Goal: Task Accomplishment & Management: Manage account settings

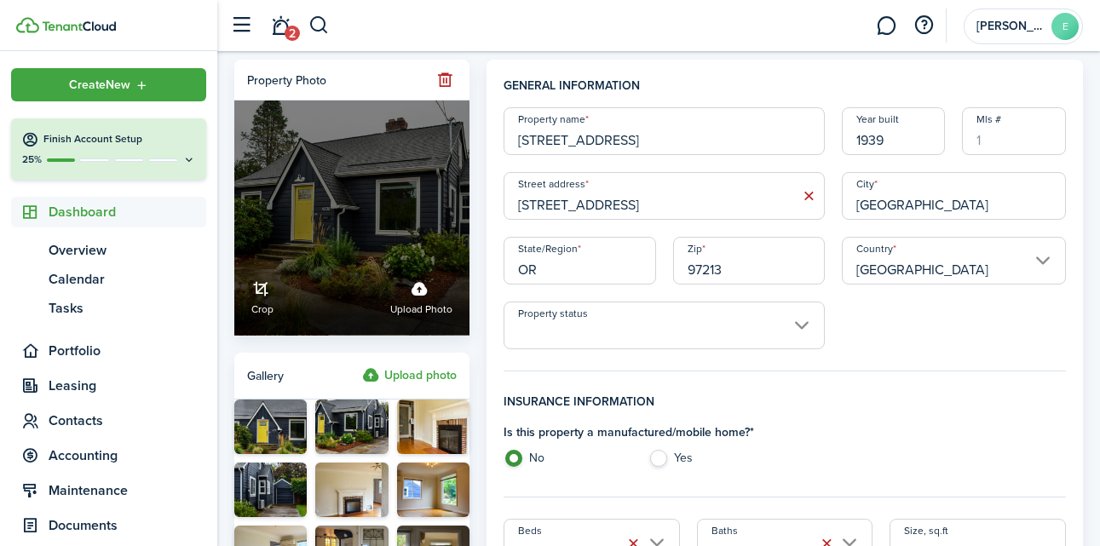
scroll to position [157, 0]
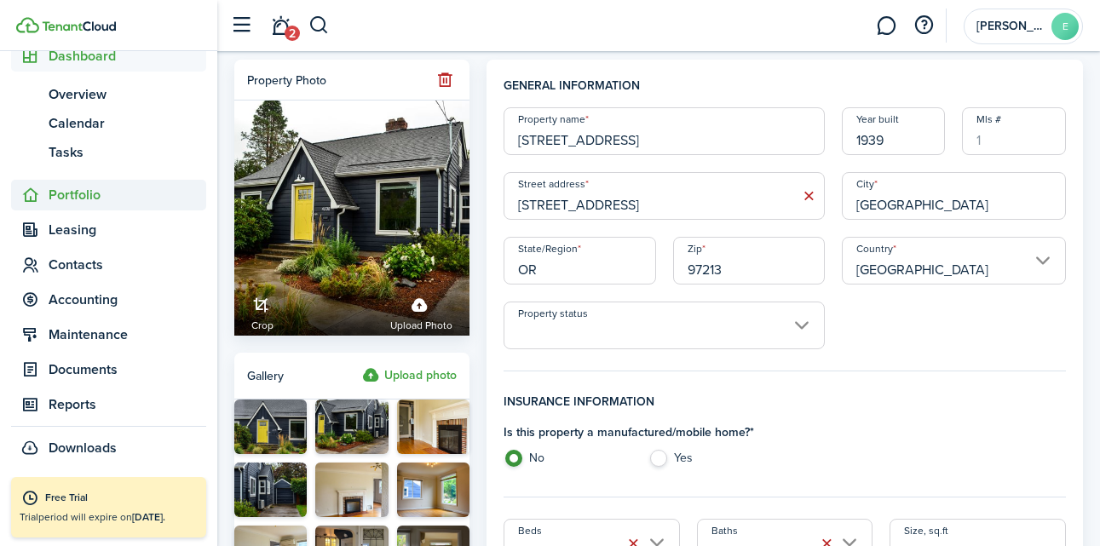
click at [100, 200] on span "Portfolio" at bounding box center [128, 195] width 158 height 20
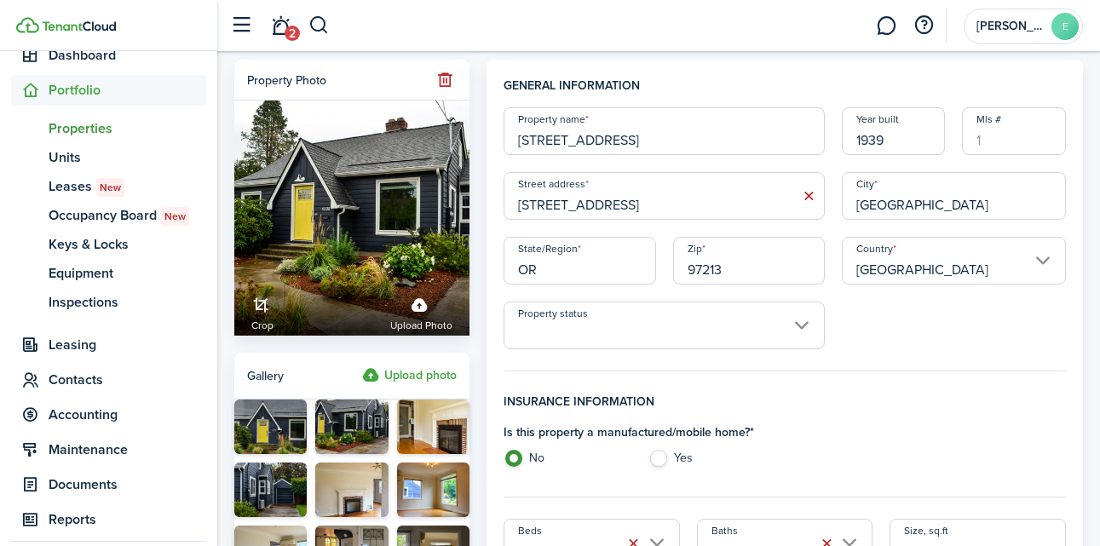
click at [99, 131] on span "Properties" at bounding box center [128, 128] width 158 height 20
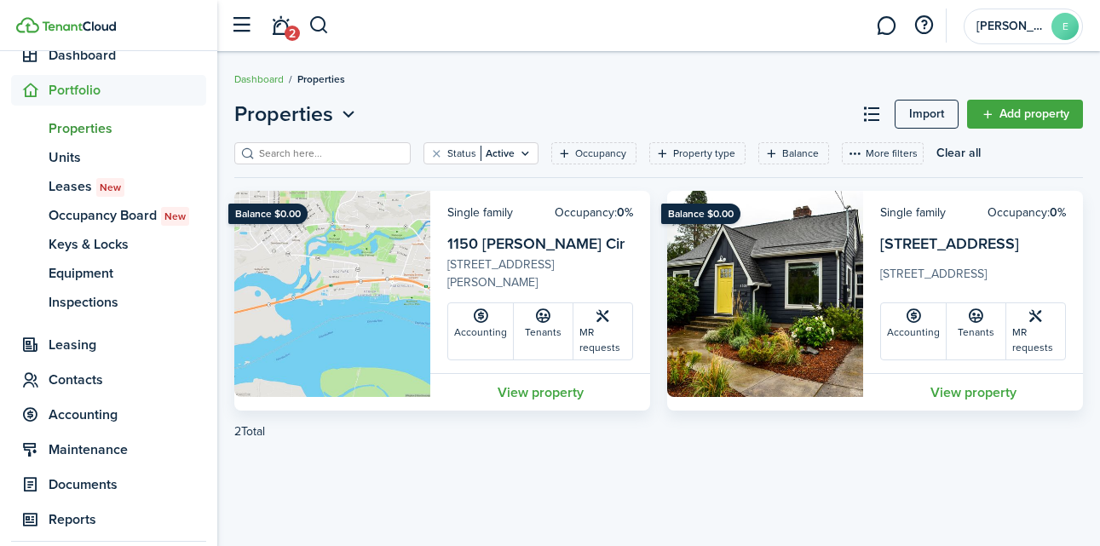
click at [545, 399] on link "View property" at bounding box center [540, 391] width 220 height 37
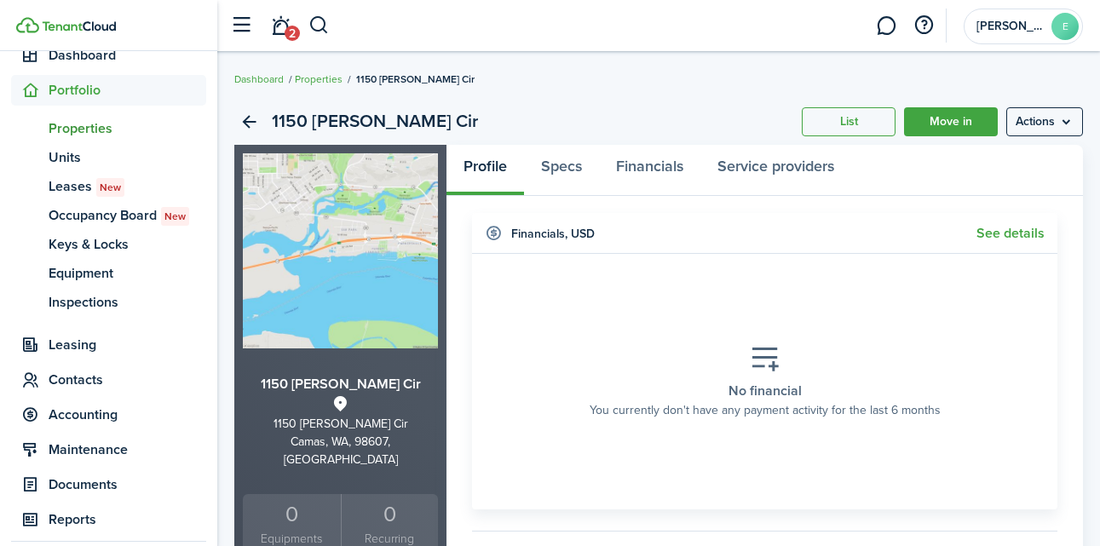
click at [1062, 106] on div "1150 [PERSON_NAME] Cir List Move in Actions" at bounding box center [658, 122] width 849 height 46
click at [1052, 124] on menu-btn "Actions" at bounding box center [1044, 121] width 77 height 29
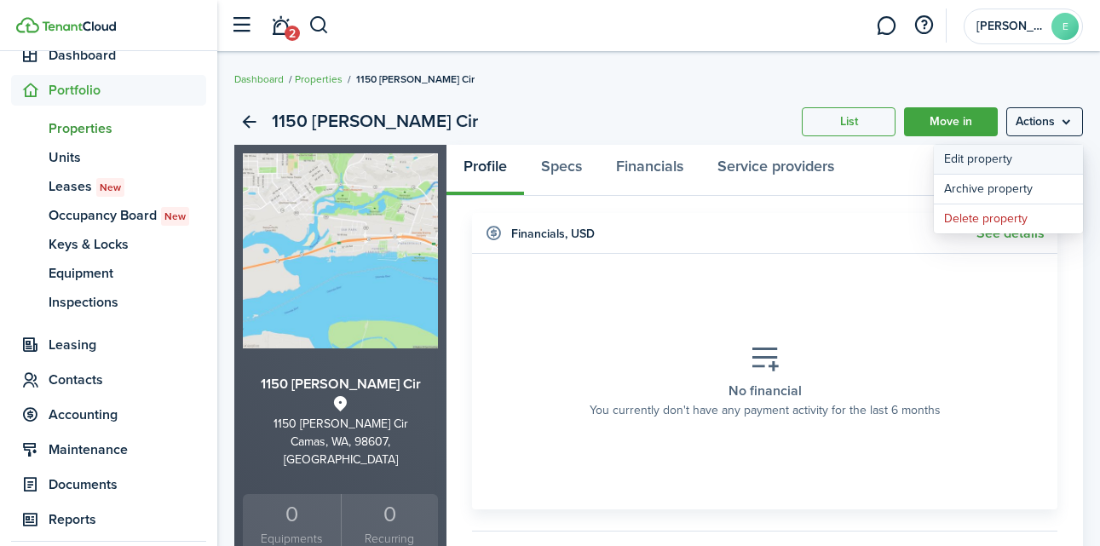
click at [1021, 153] on link "Edit property" at bounding box center [1008, 159] width 149 height 29
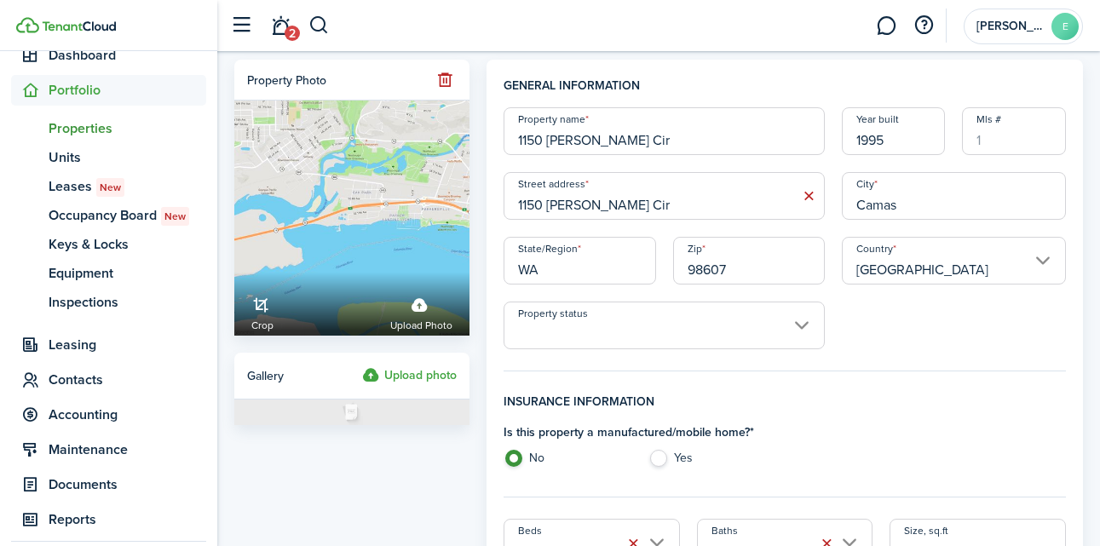
click at [399, 379] on label "Upload photo" at bounding box center [409, 376] width 95 height 20
click at [362, 366] on input "Upload photo" at bounding box center [362, 366] width 0 height 0
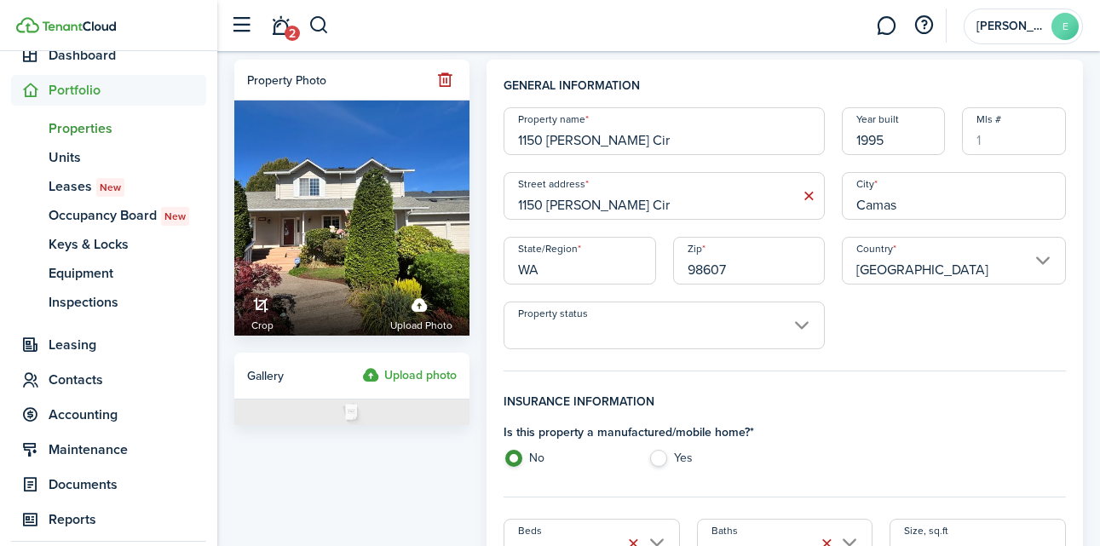
click at [406, 374] on label "Upload photo" at bounding box center [409, 376] width 95 height 20
click at [362, 366] on input "Upload photo" at bounding box center [362, 366] width 0 height 0
